Goal: Information Seeking & Learning: Learn about a topic

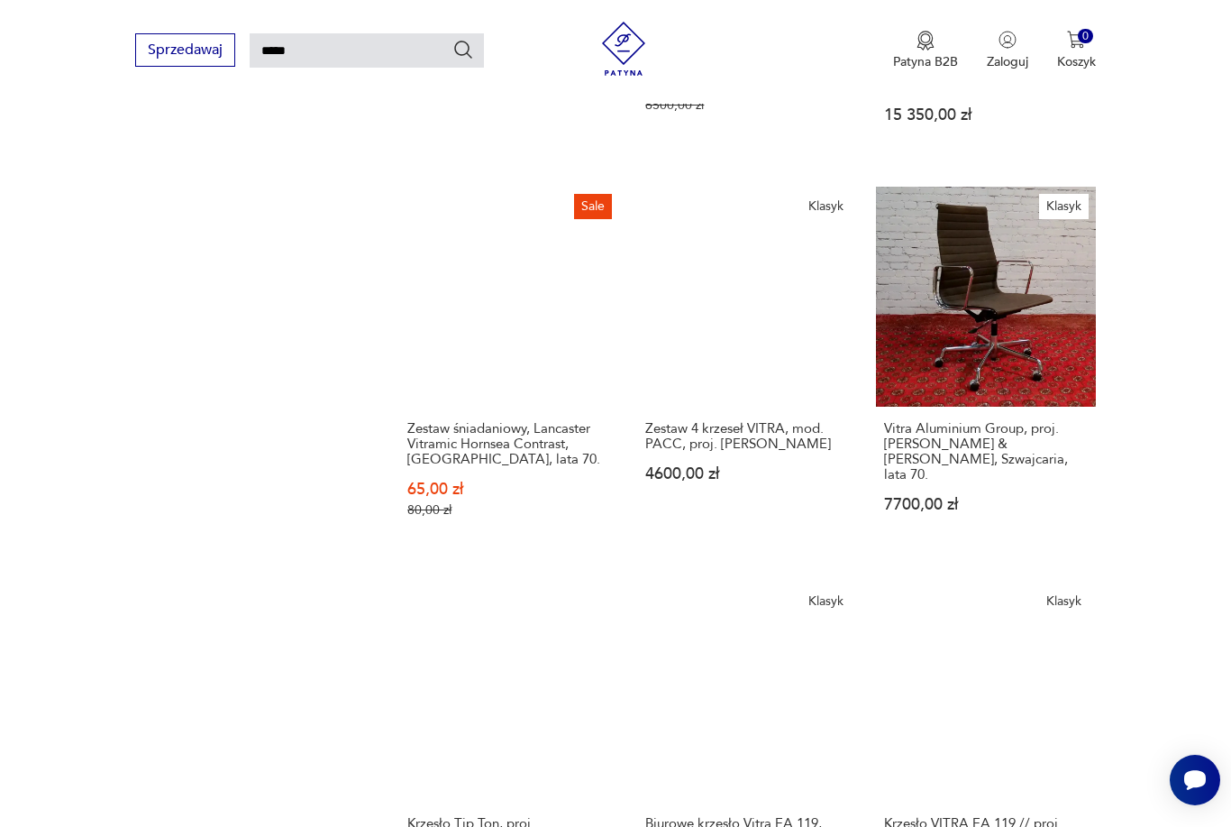
scroll to position [1371, 0]
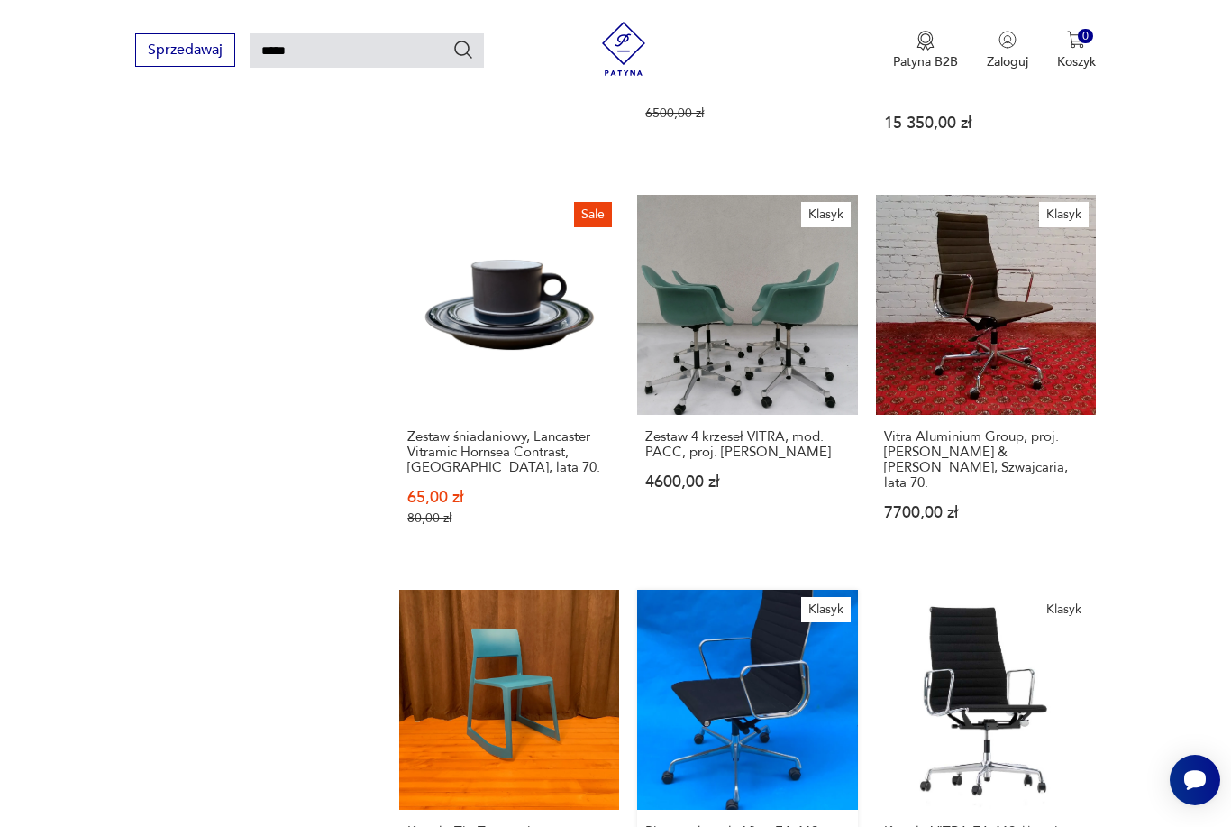
click at [771, 672] on link "Klasyk Biurowe krzesło Vitra EA 119, proj. [PERSON_NAME] i [PERSON_NAME] 5000,0…" at bounding box center [747, 770] width 220 height 361
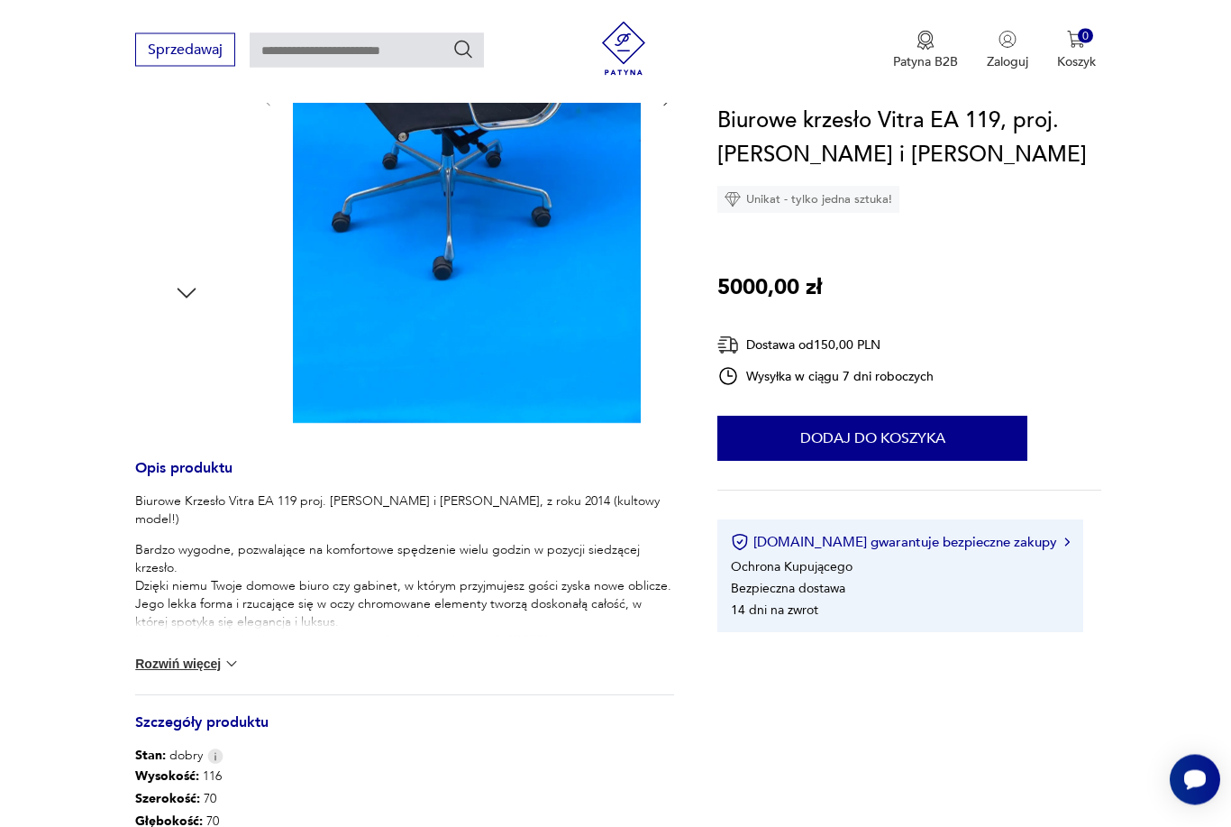
scroll to position [529, 0]
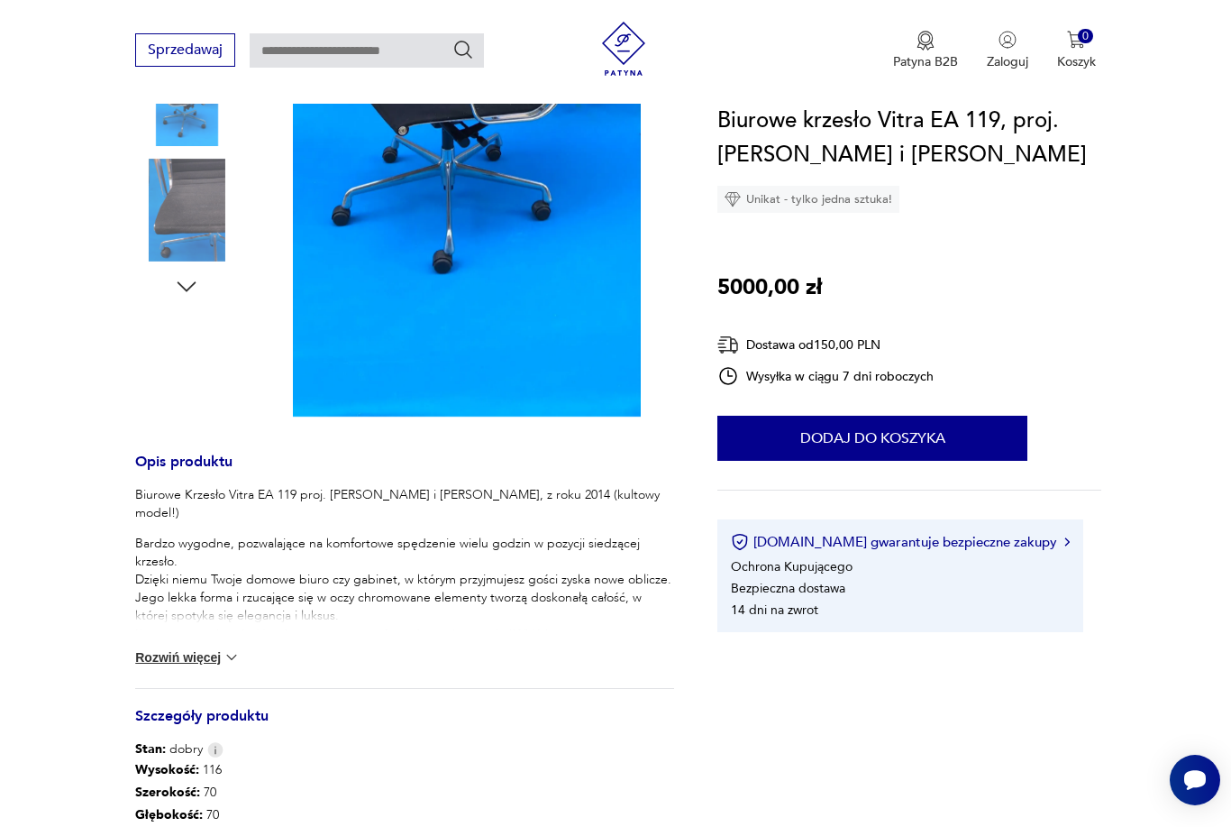
click at [239, 645] on div "Biurowe Krzesło Vitra EA 119 proj. [PERSON_NAME] i [PERSON_NAME], z roku 2014 (…" at bounding box center [404, 587] width 539 height 202
click at [224, 659] on img at bounding box center [232, 657] width 18 height 18
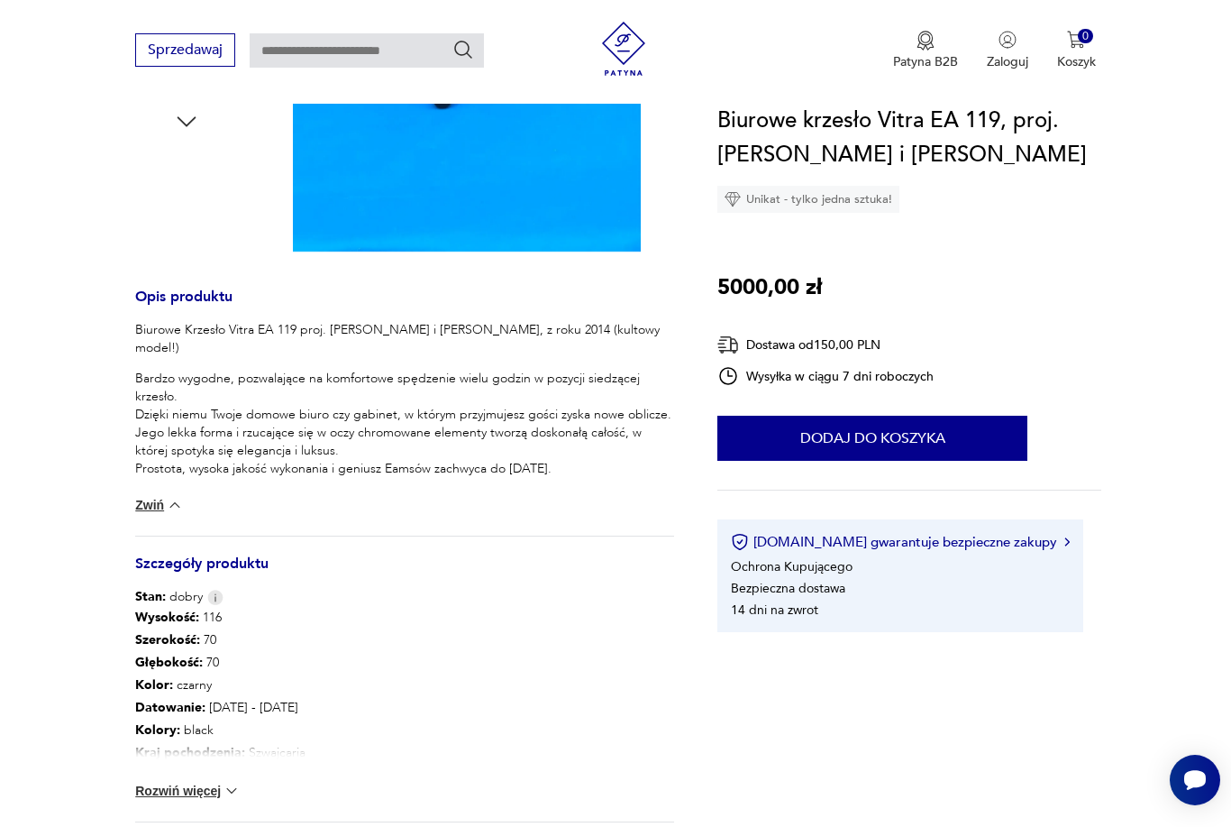
click at [235, 788] on img at bounding box center [232, 791] width 18 height 18
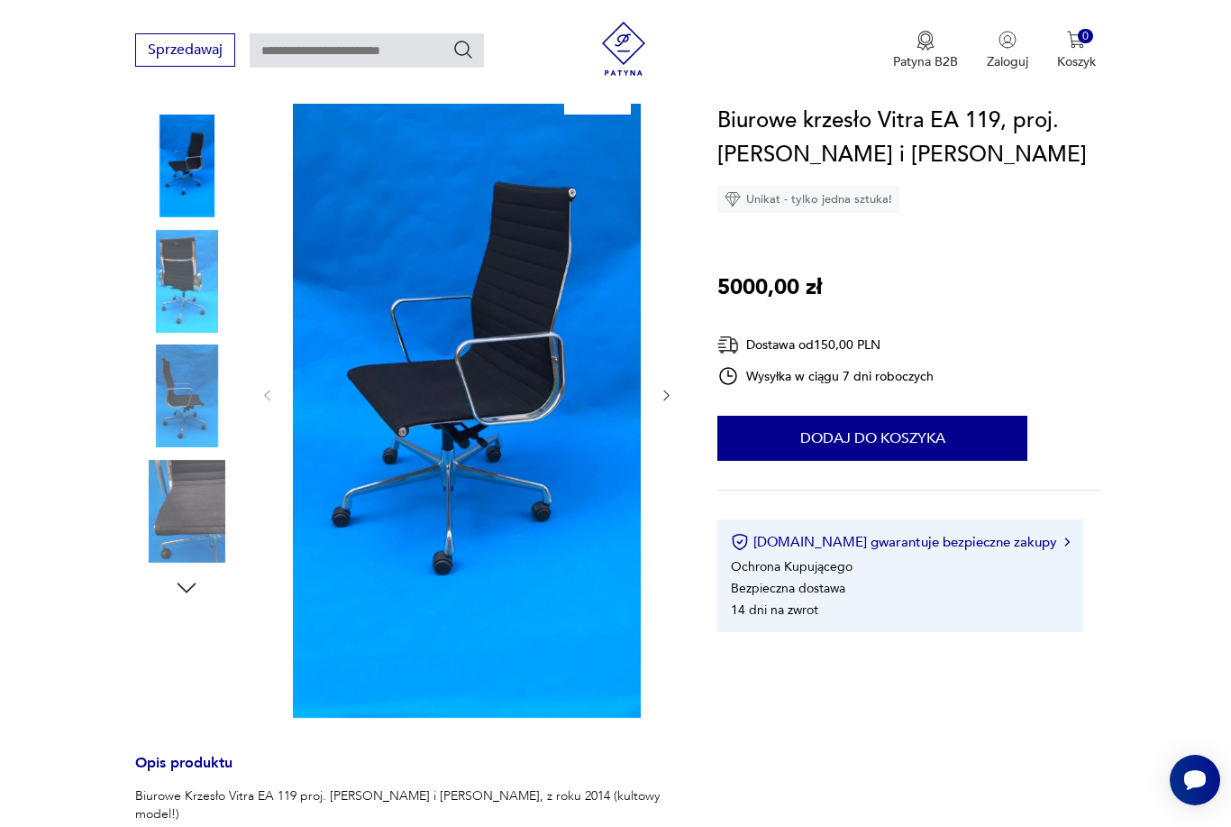
scroll to position [216, 0]
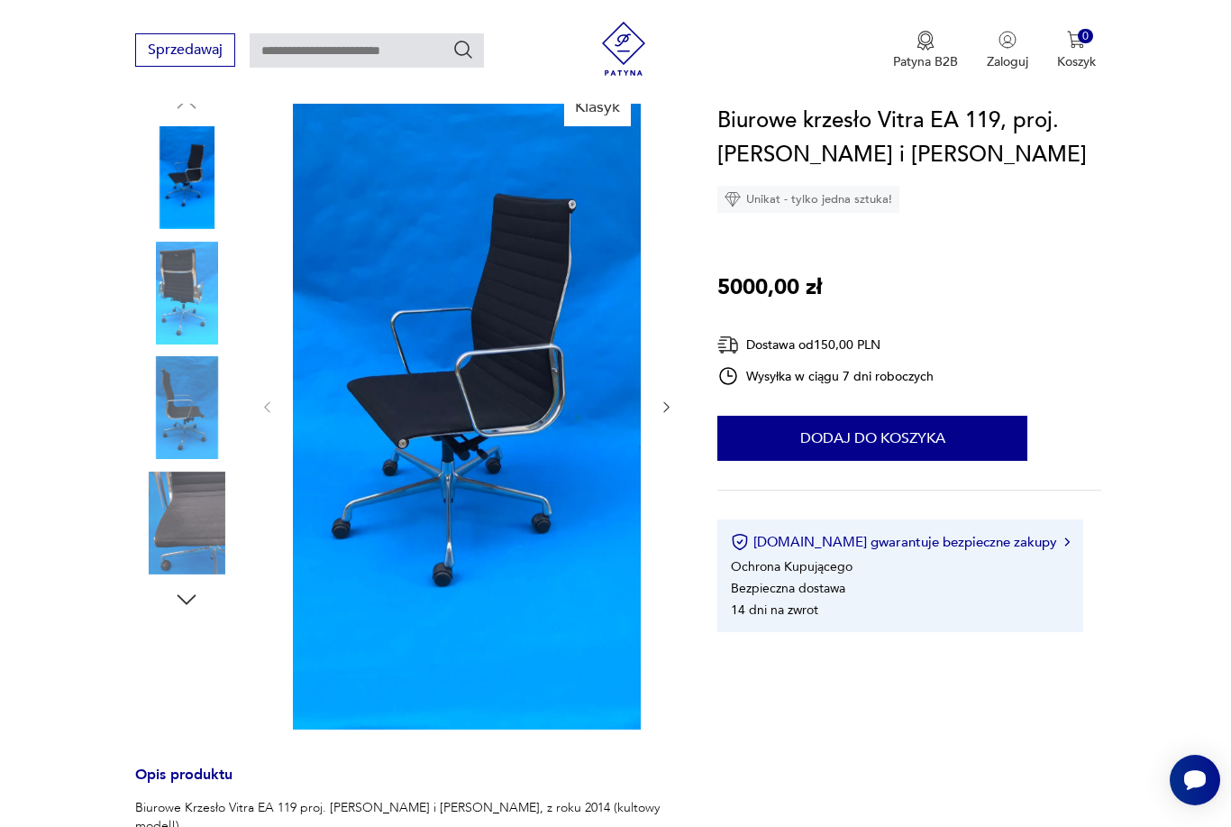
click at [668, 399] on icon "button" at bounding box center [666, 406] width 15 height 15
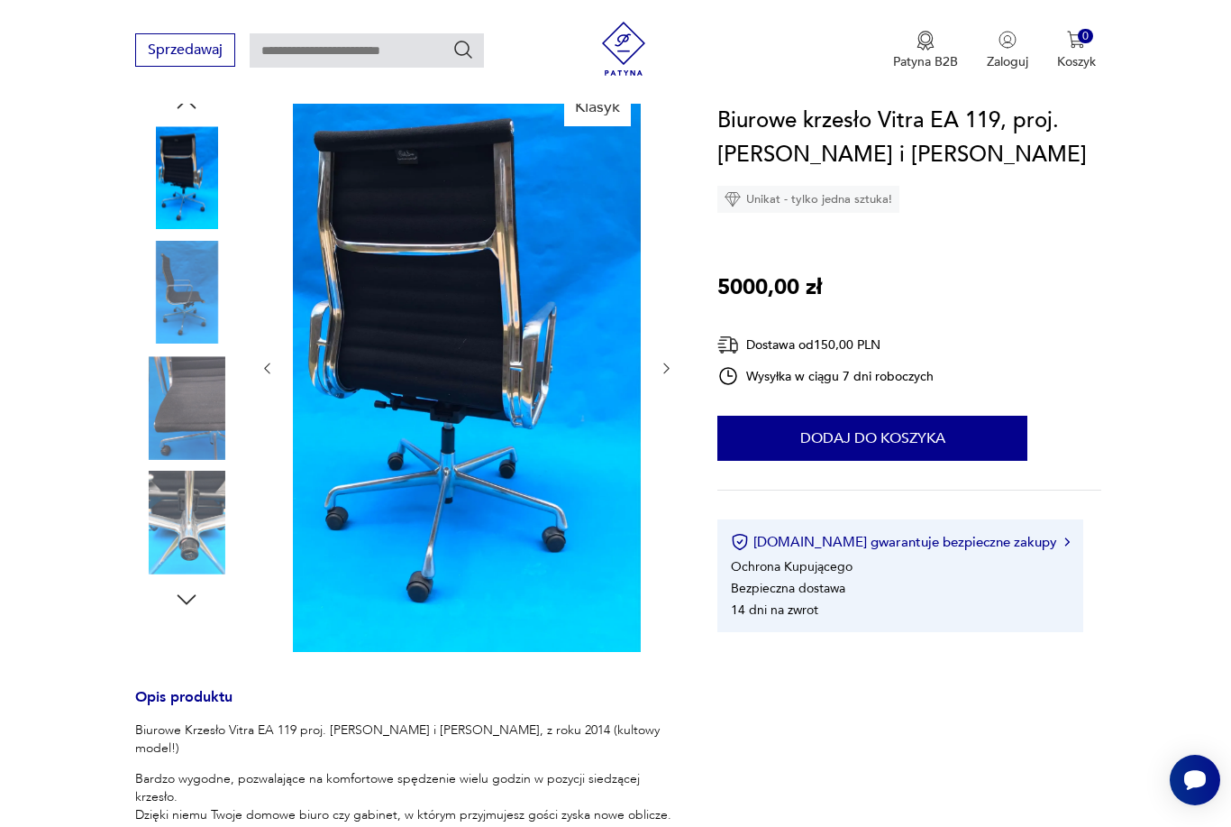
click at [668, 362] on icon "button" at bounding box center [666, 368] width 15 height 15
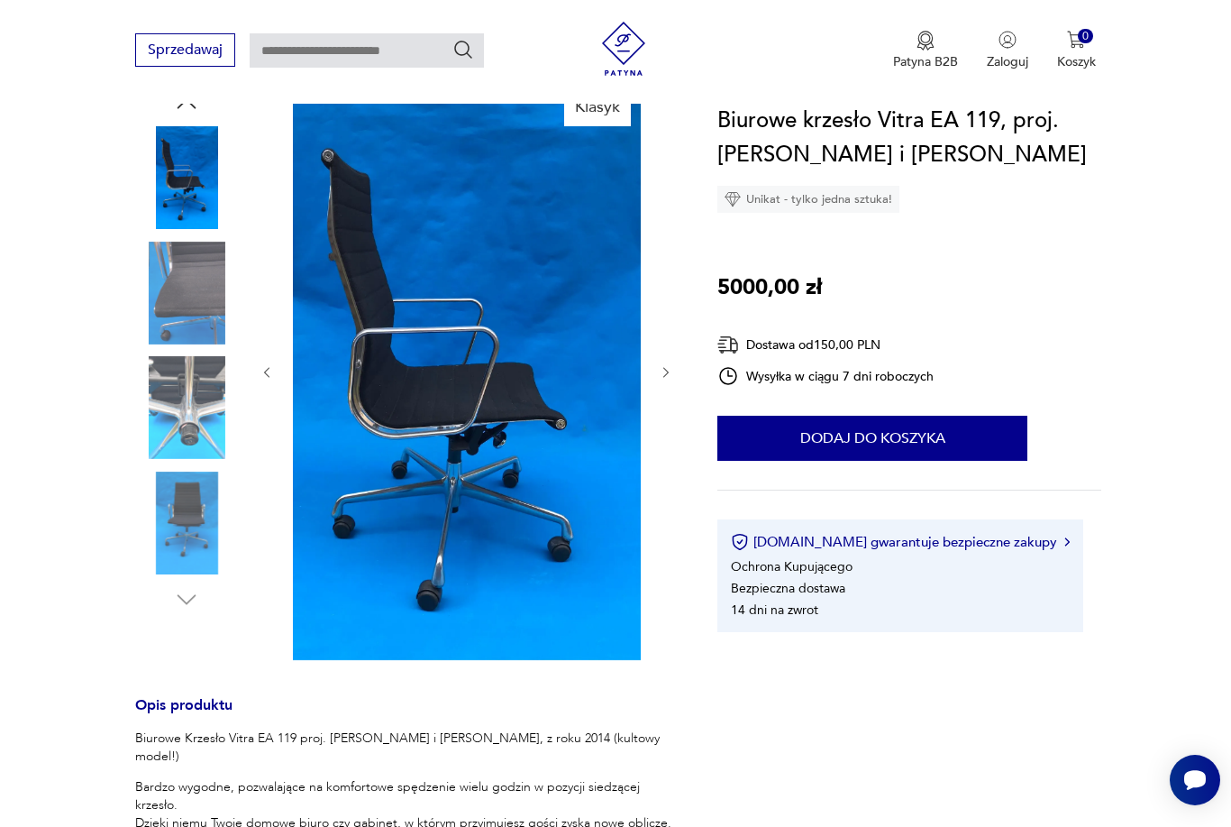
click at [663, 370] on icon "button" at bounding box center [666, 372] width 15 height 15
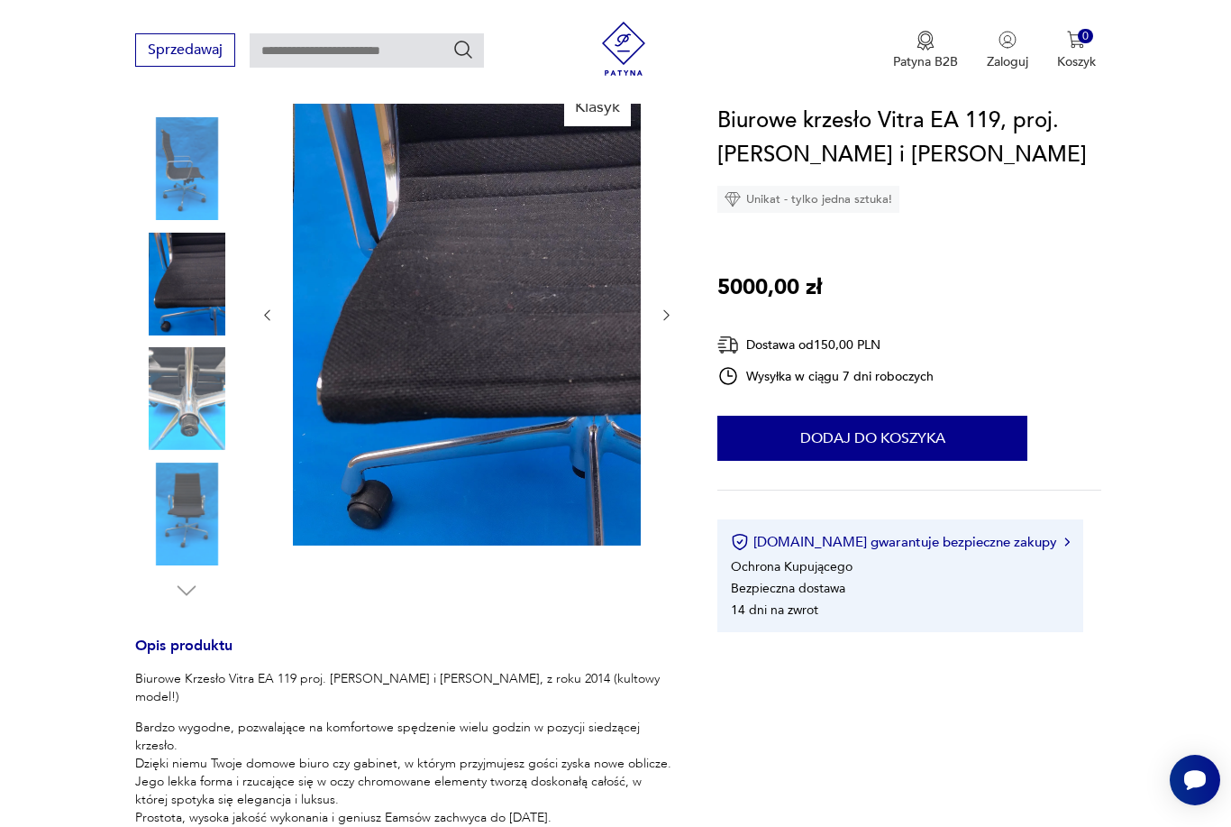
click at [673, 312] on icon "button" at bounding box center [666, 314] width 15 height 15
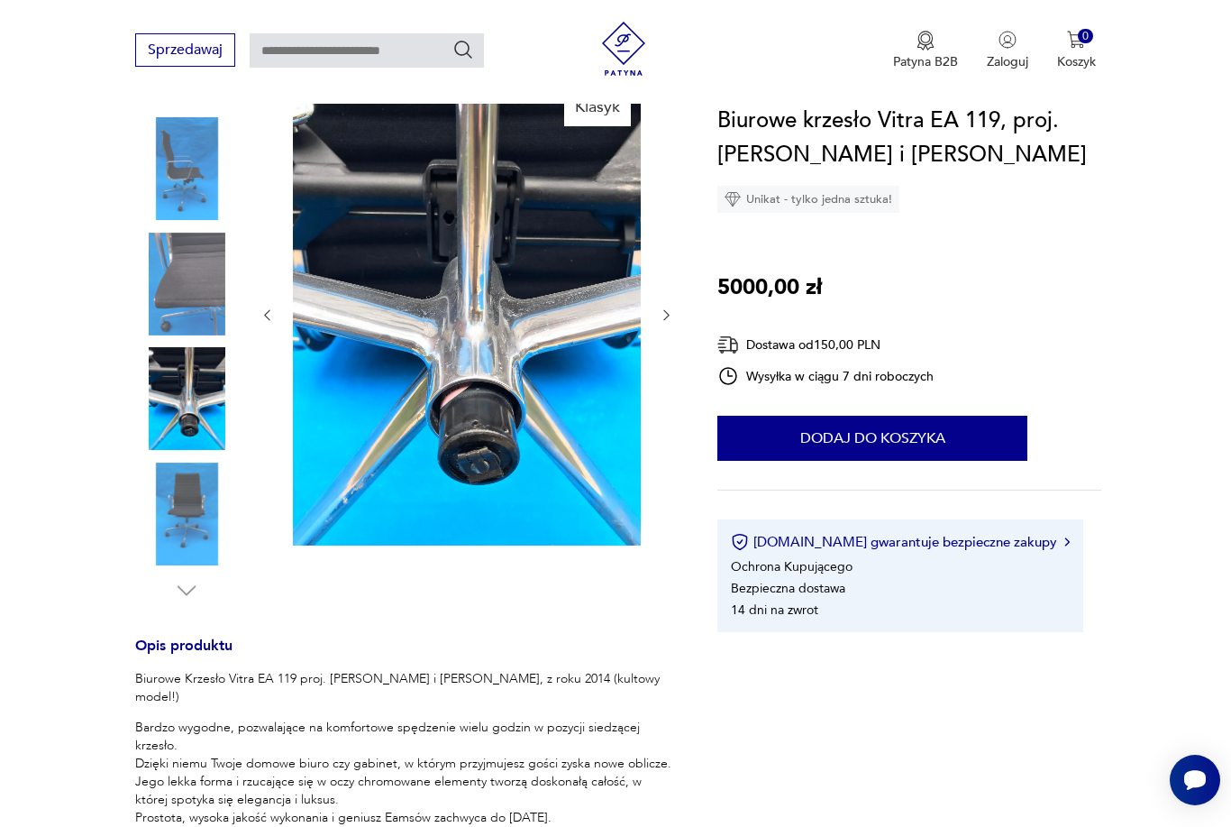
click at [664, 313] on icon "button" at bounding box center [666, 314] width 15 height 15
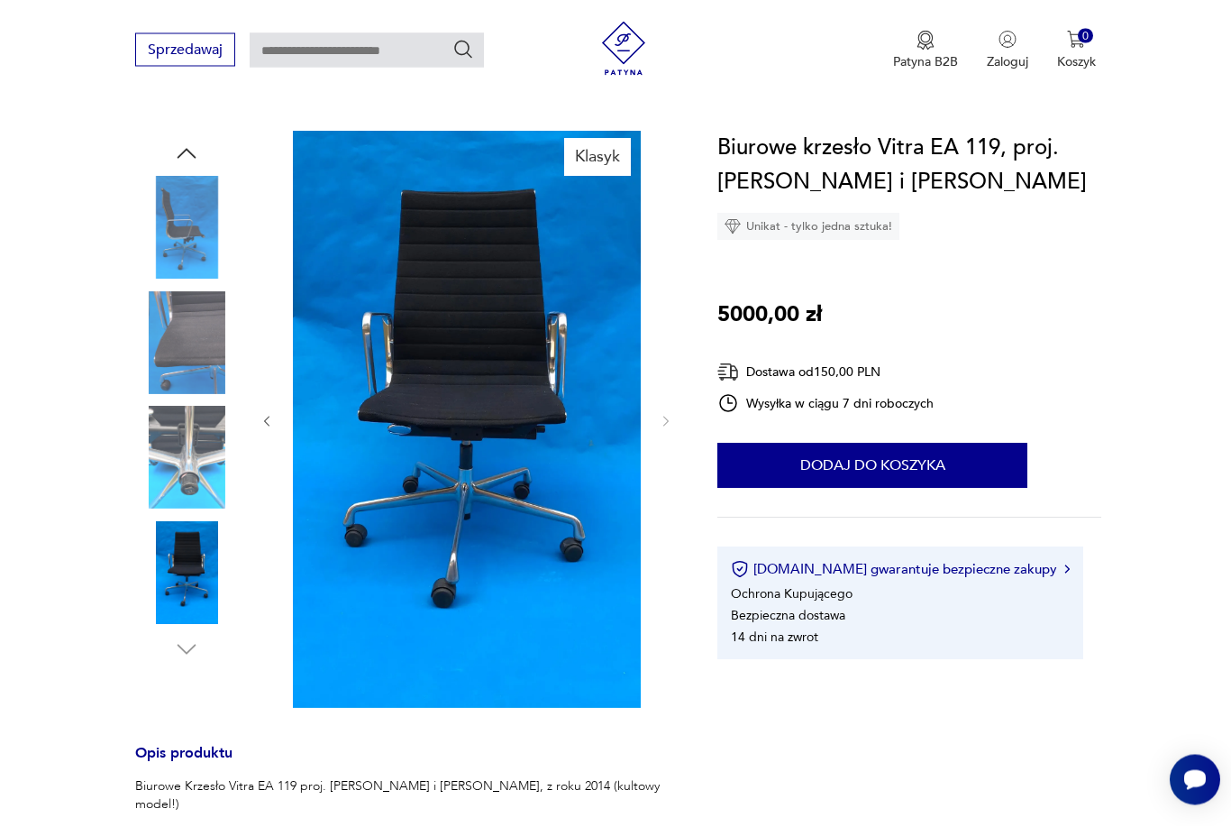
scroll to position [0, 0]
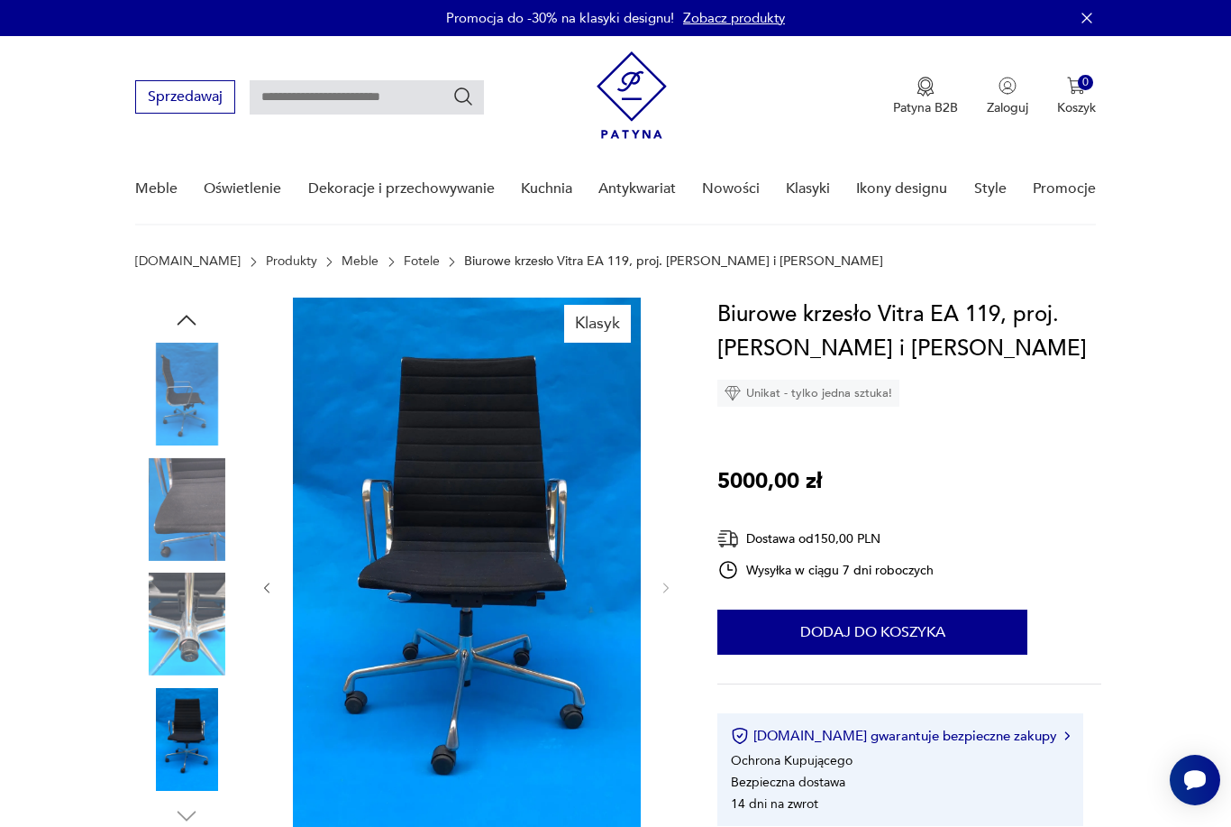
type input "*****"
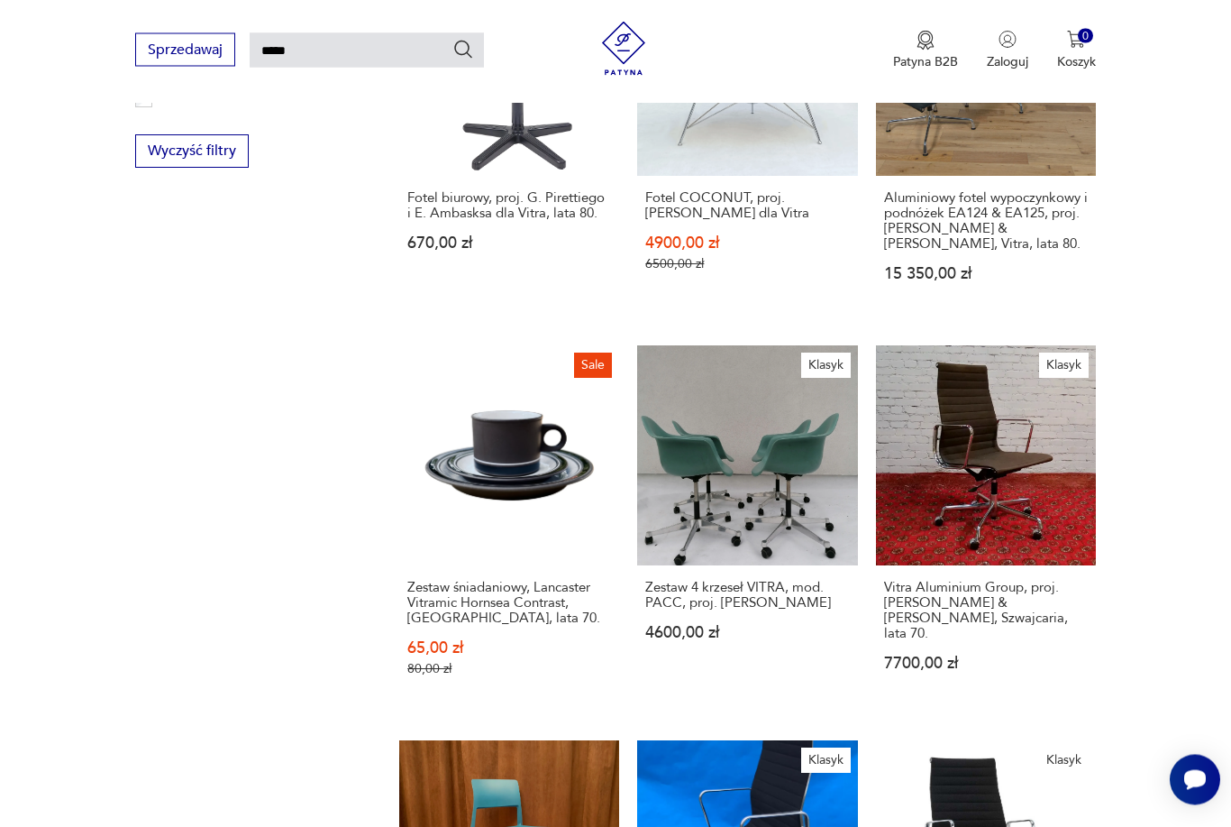
scroll to position [1274, 0]
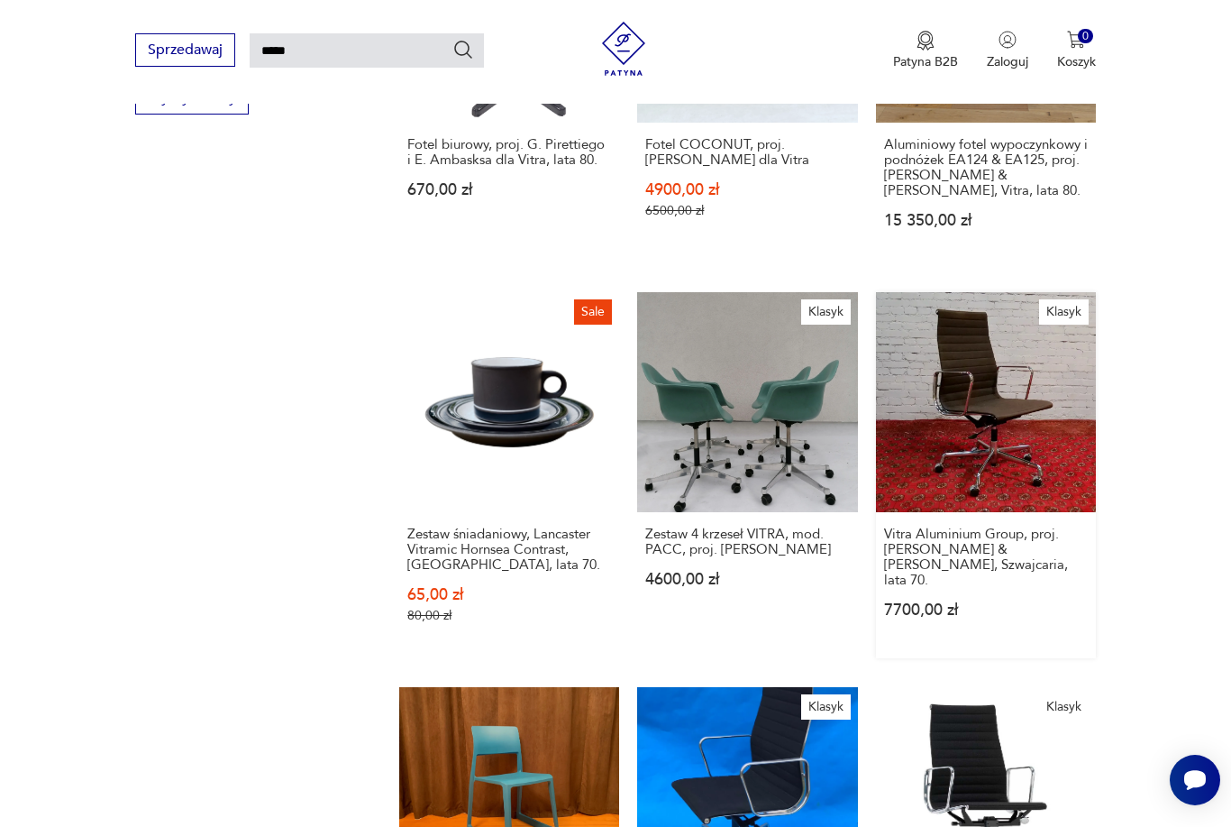
click at [991, 407] on link "Klasyk Vitra Aluminium Group, proj. [PERSON_NAME] & [PERSON_NAME], Szwajcaria, …" at bounding box center [986, 475] width 220 height 366
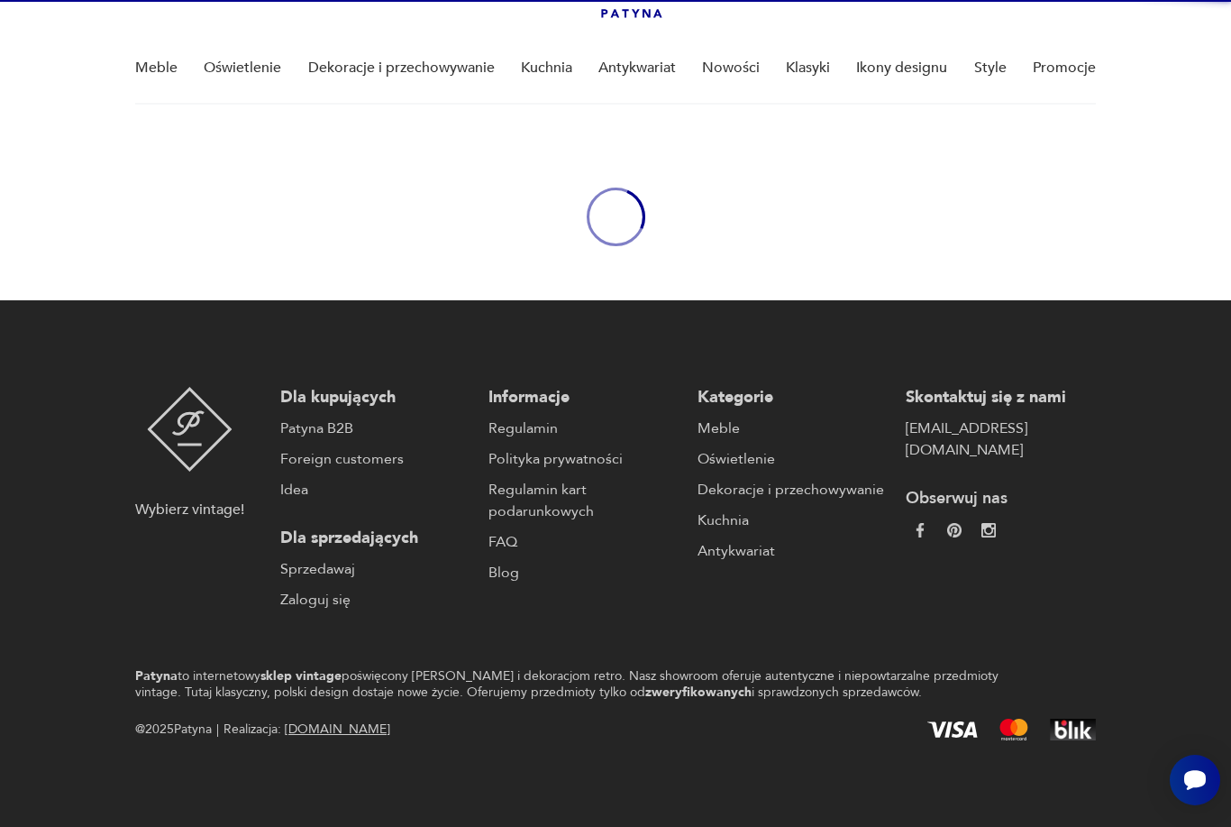
scroll to position [63, 0]
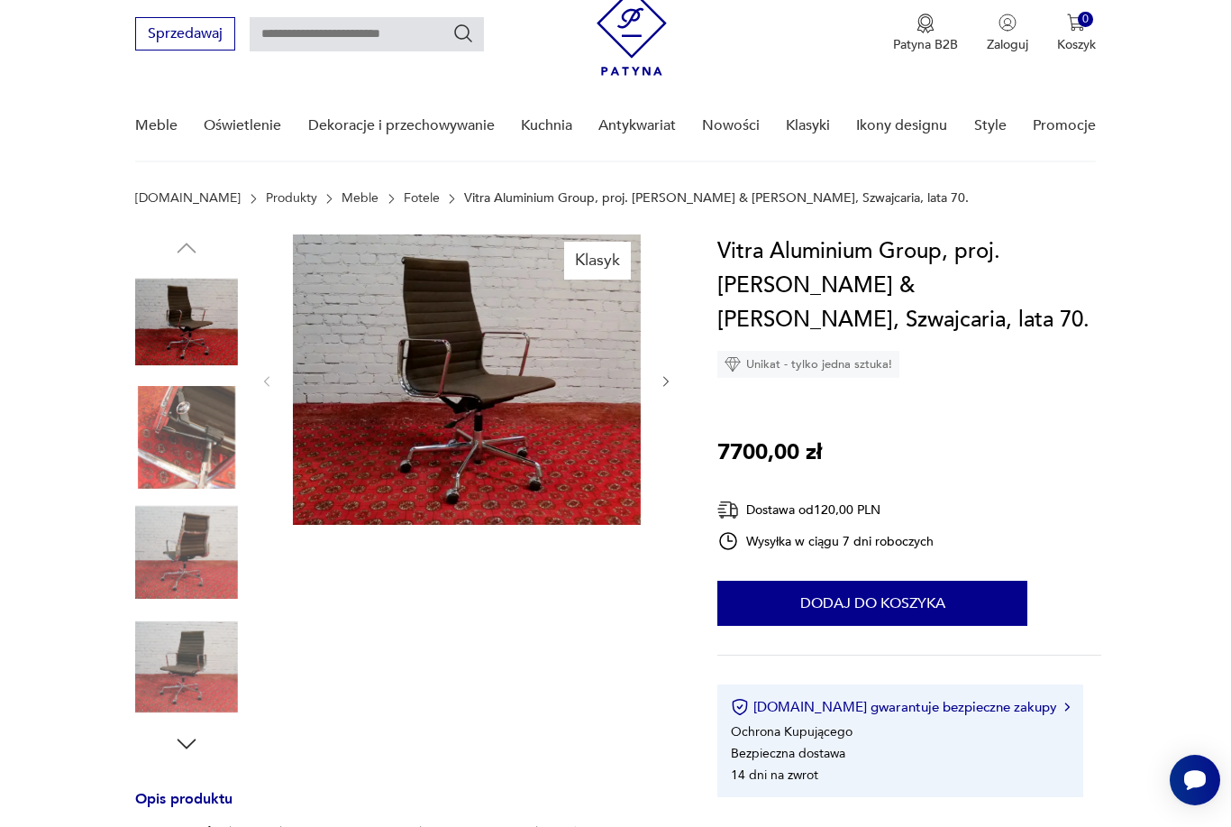
click at [673, 375] on icon "button" at bounding box center [666, 381] width 15 height 15
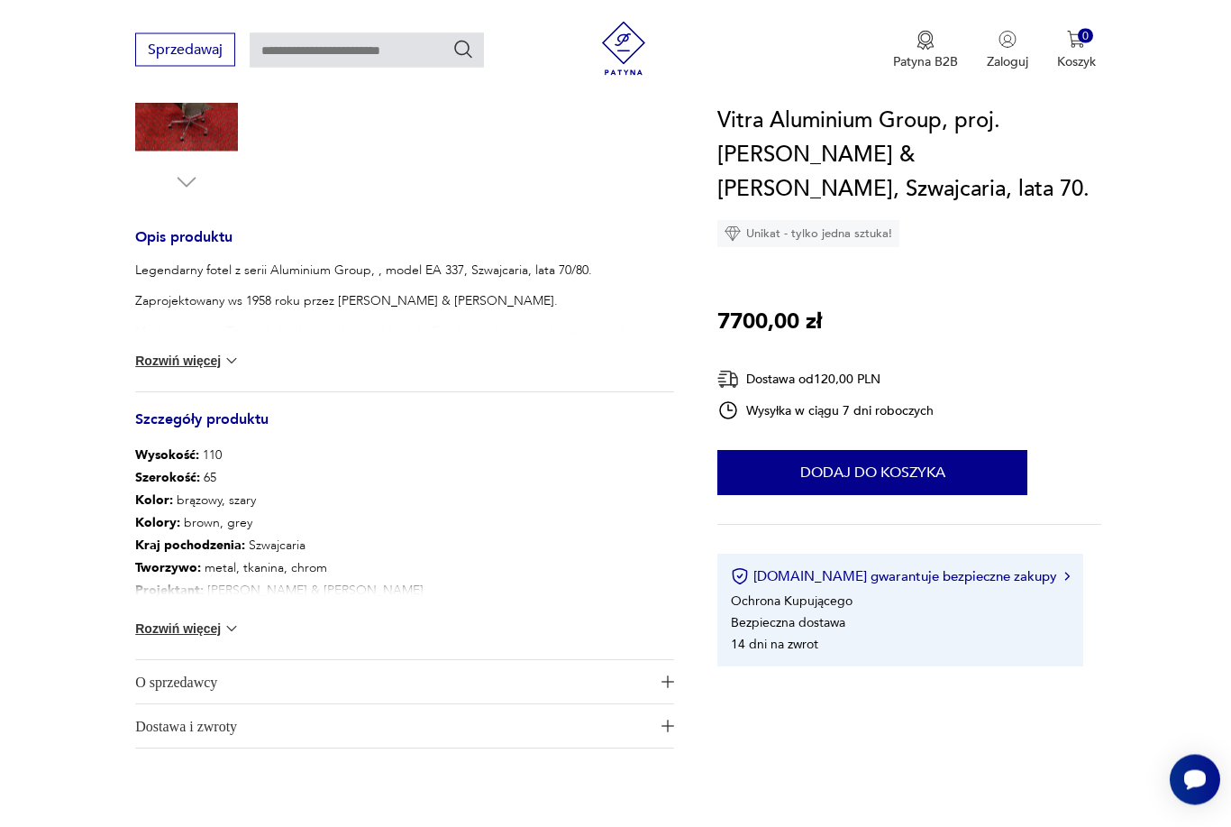
scroll to position [625, 0]
click at [223, 636] on img at bounding box center [232, 628] width 18 height 18
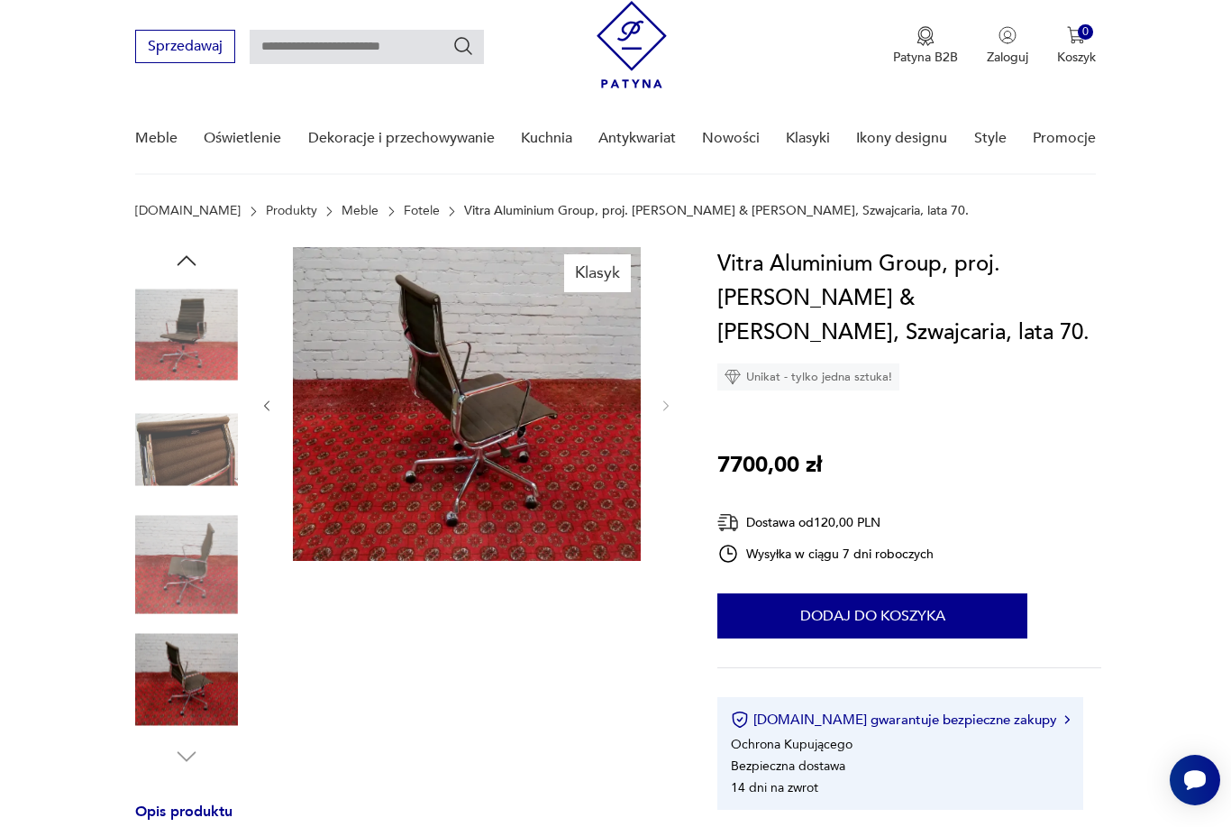
scroll to position [49, 0]
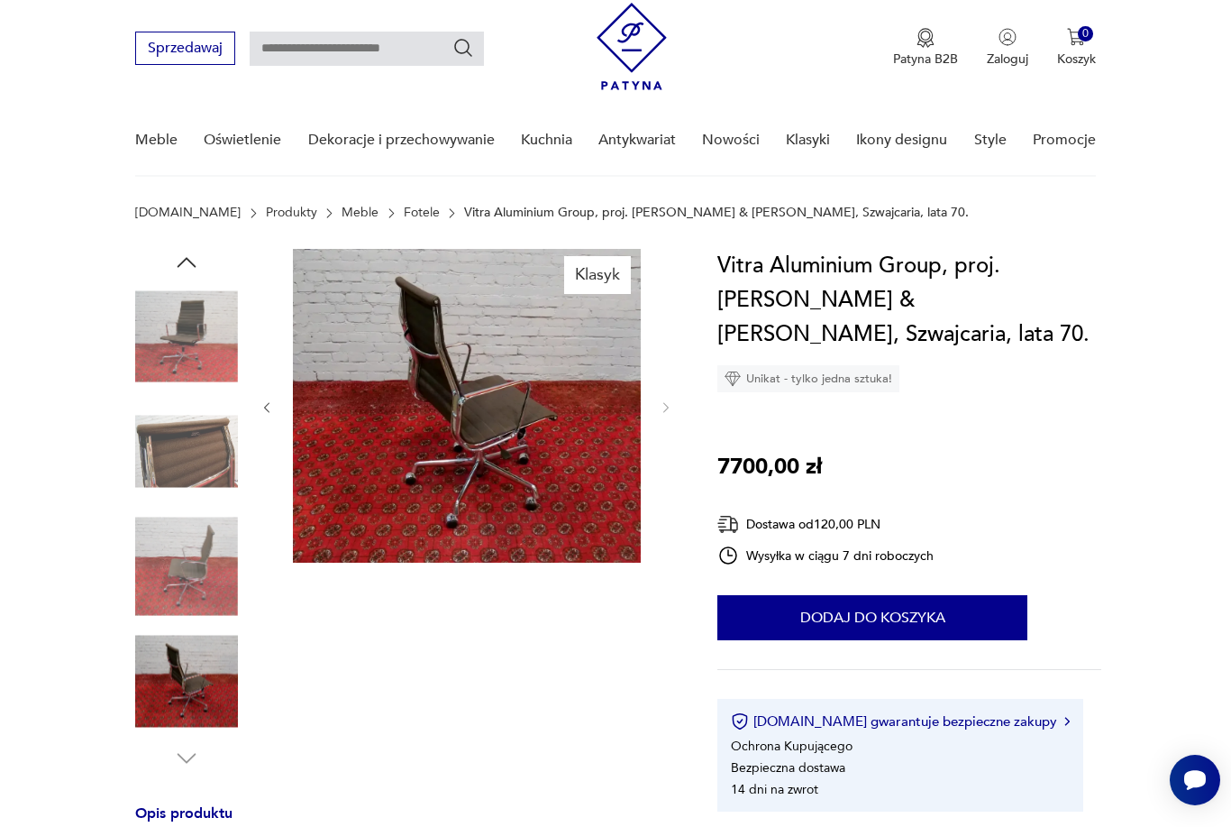
click at [206, 443] on img at bounding box center [186, 451] width 103 height 103
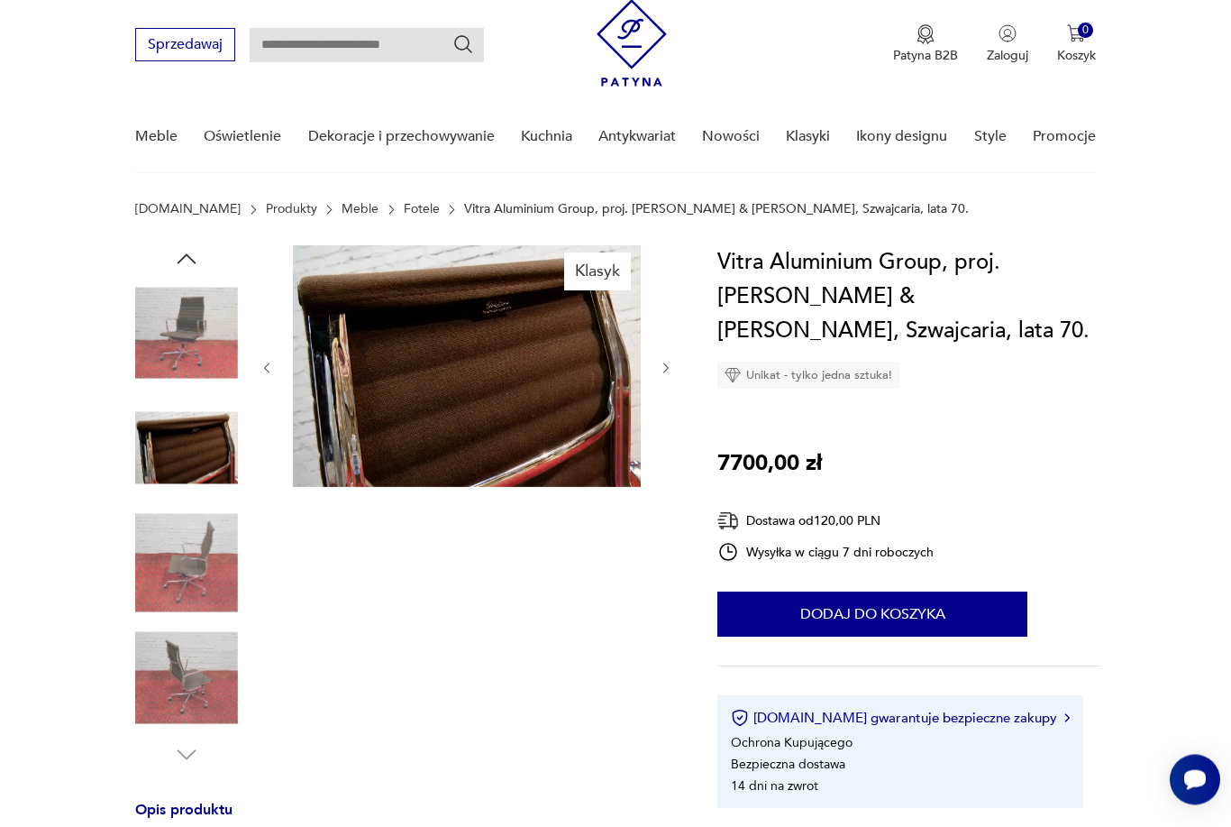
scroll to position [0, 0]
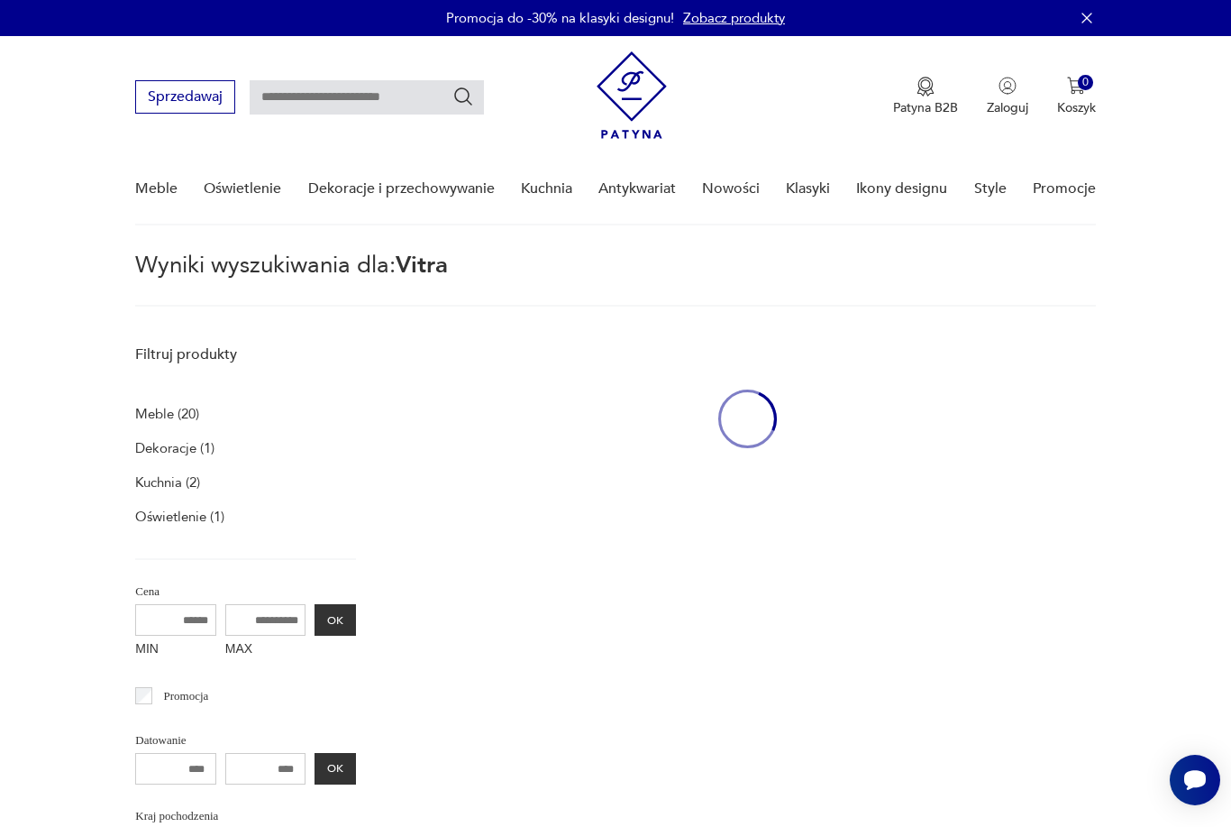
type input "*****"
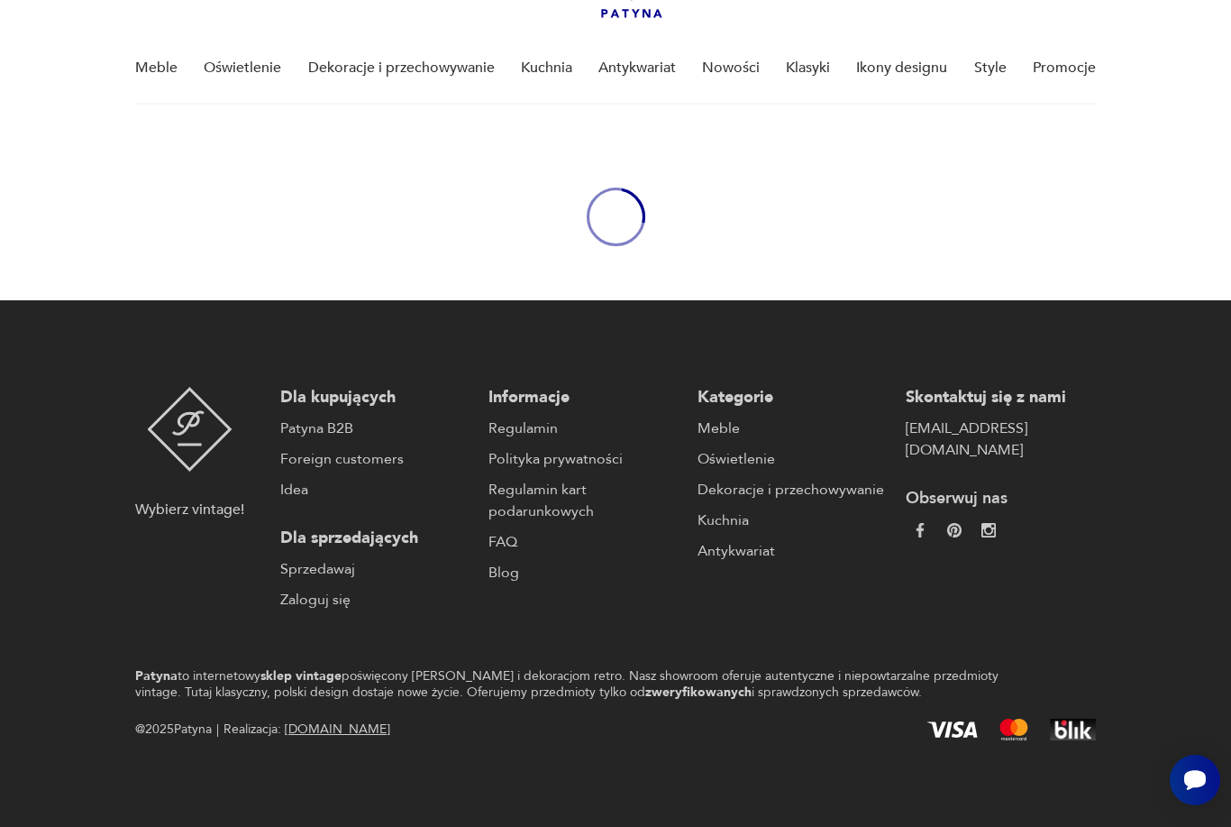
scroll to position [121, 0]
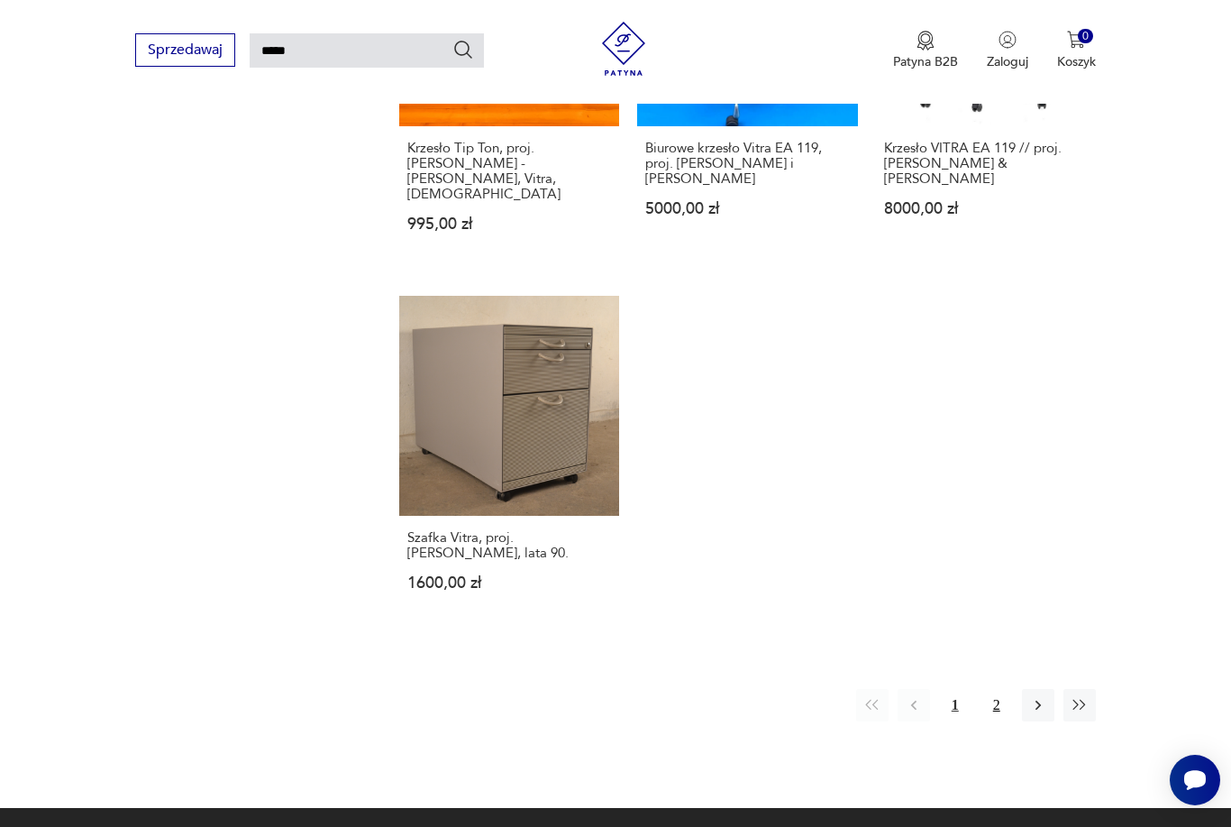
click at [1002, 721] on button "2" at bounding box center [997, 705] width 32 height 32
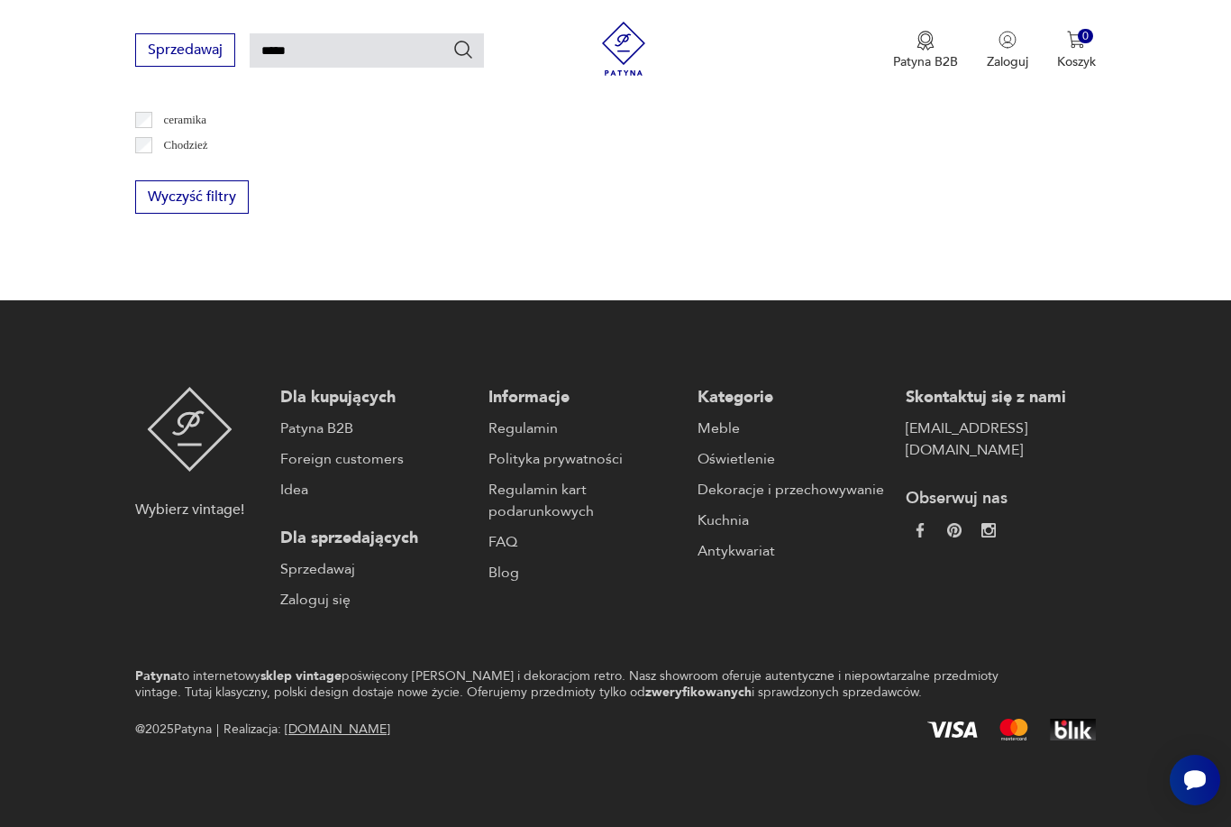
scroll to position [1176, 0]
